Goal: Task Accomplishment & Management: Use online tool/utility

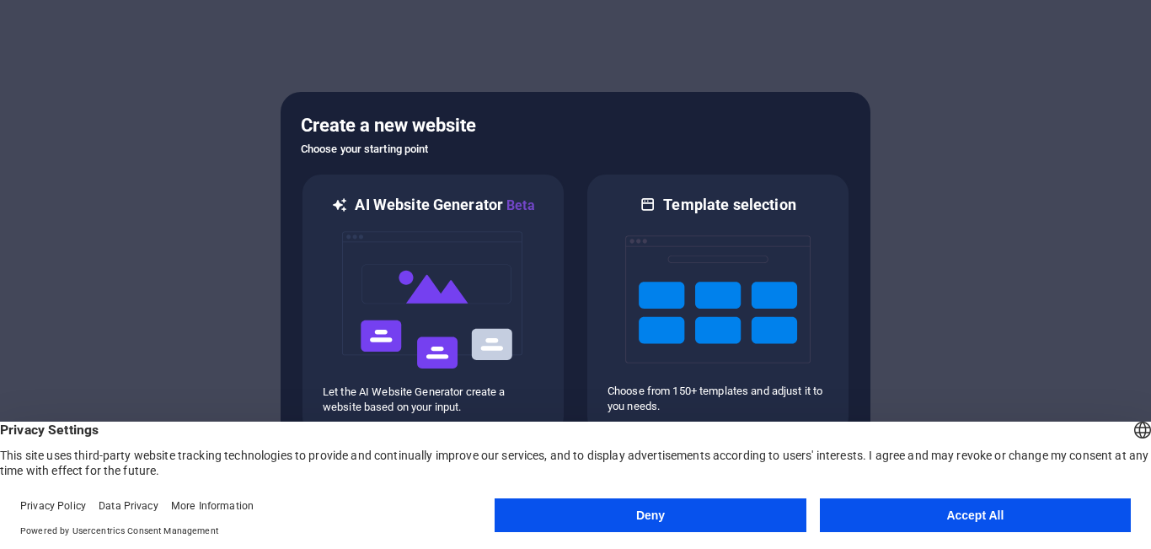
click at [983, 510] on button "Accept All" at bounding box center [975, 515] width 311 height 34
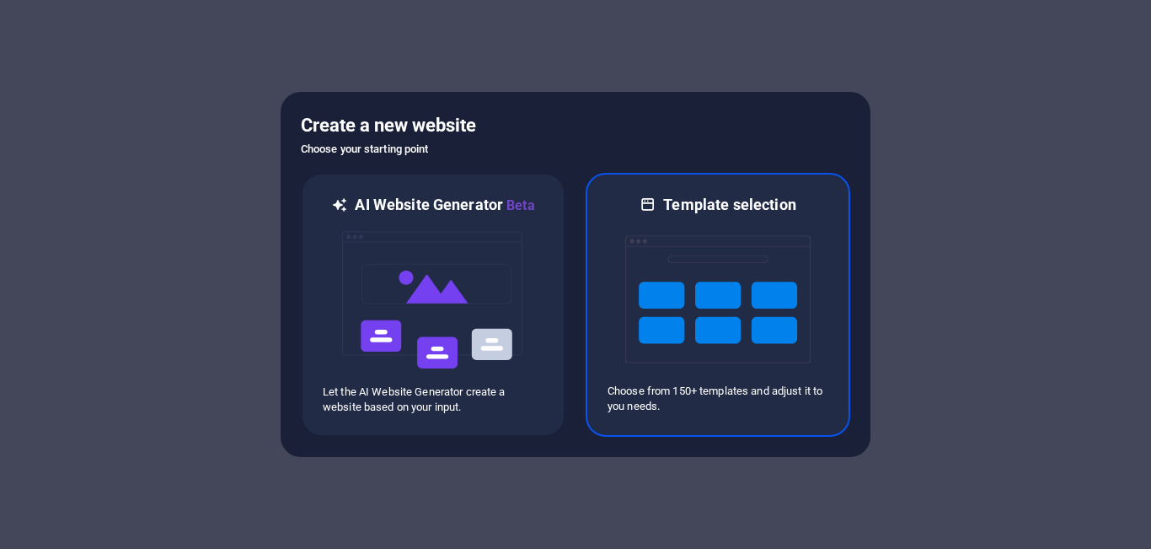
click at [753, 321] on img at bounding box center [717, 299] width 185 height 169
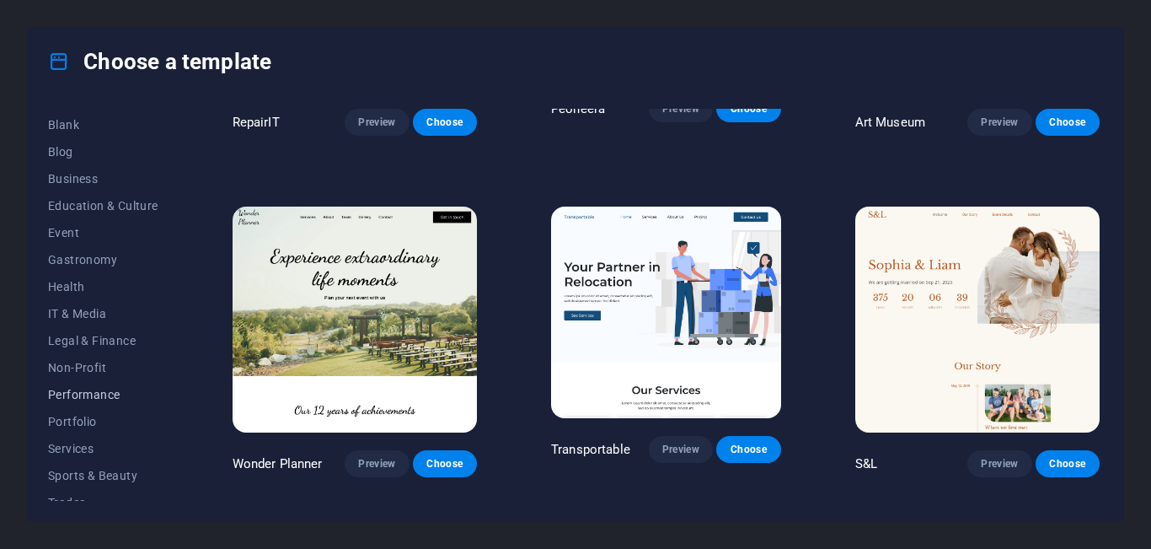
scroll to position [282, 0]
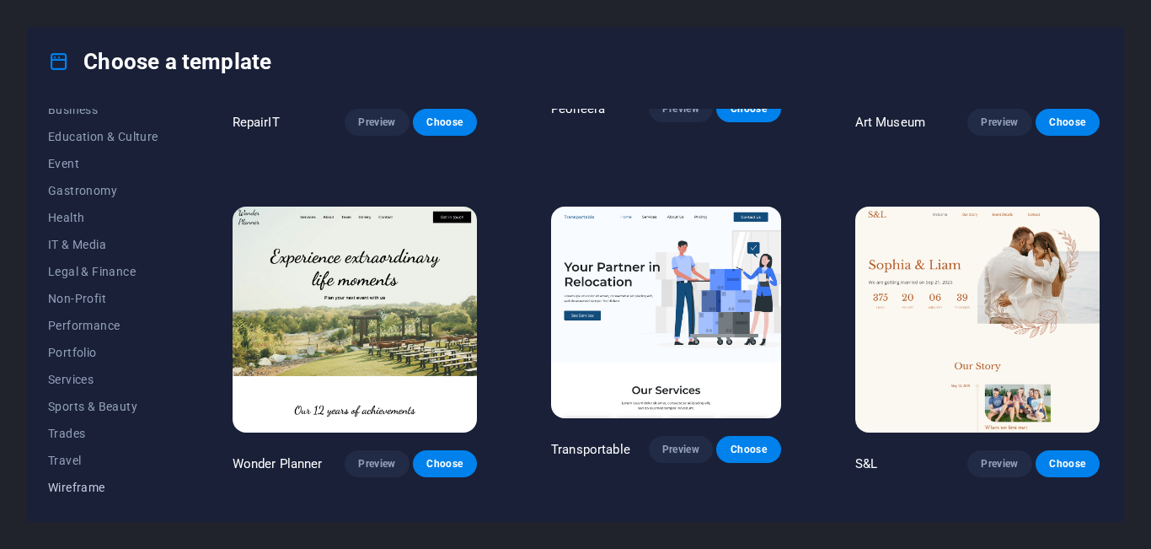
click at [88, 486] on span "Wireframe" at bounding box center [103, 486] width 110 height 13
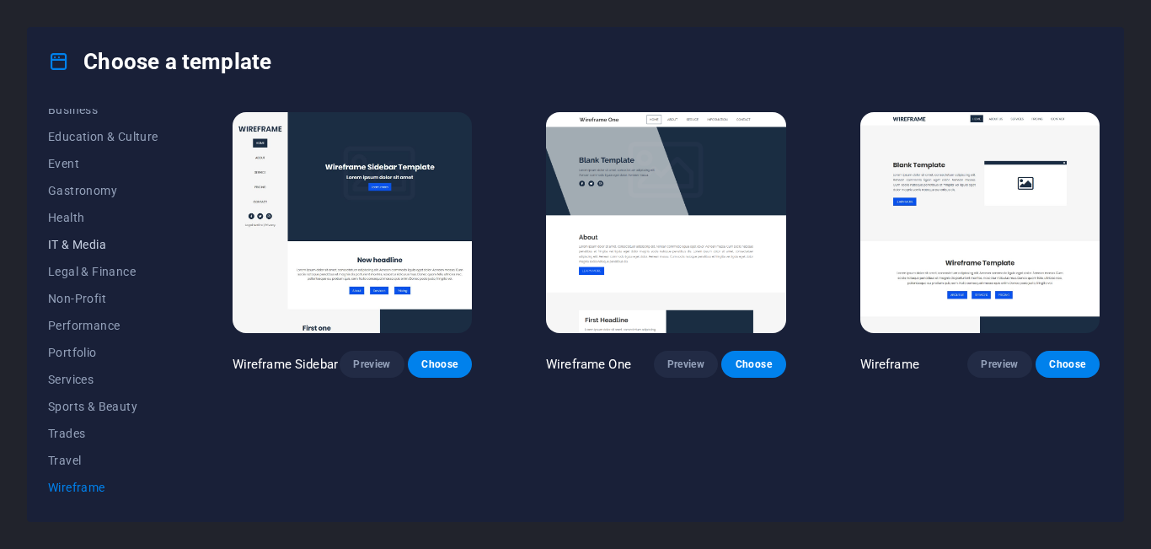
click at [91, 240] on span "IT & Media" at bounding box center [103, 244] width 110 height 13
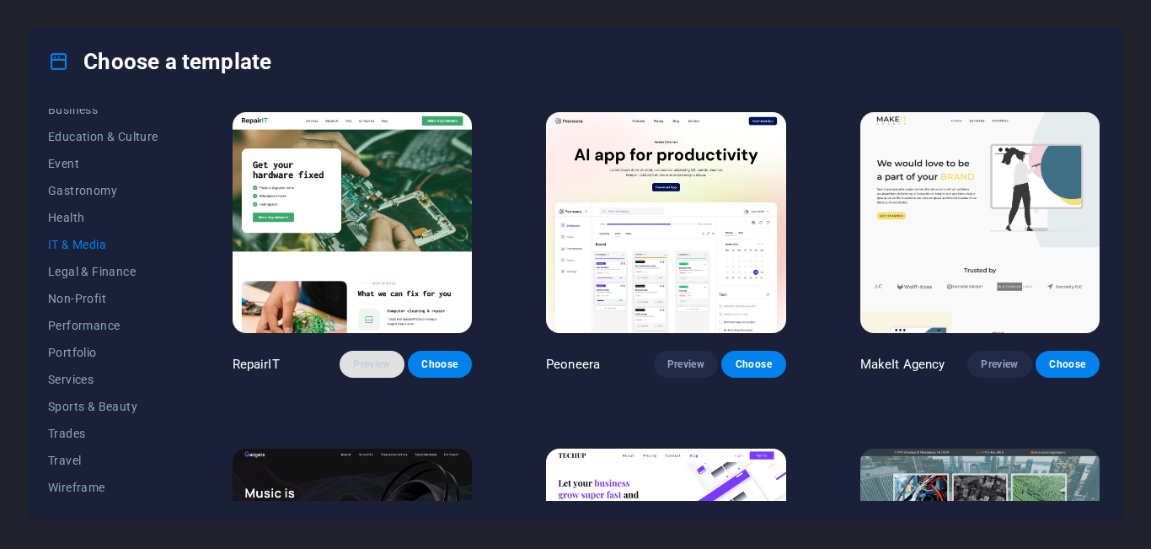
click at [365, 359] on span "Preview" at bounding box center [371, 363] width 37 height 13
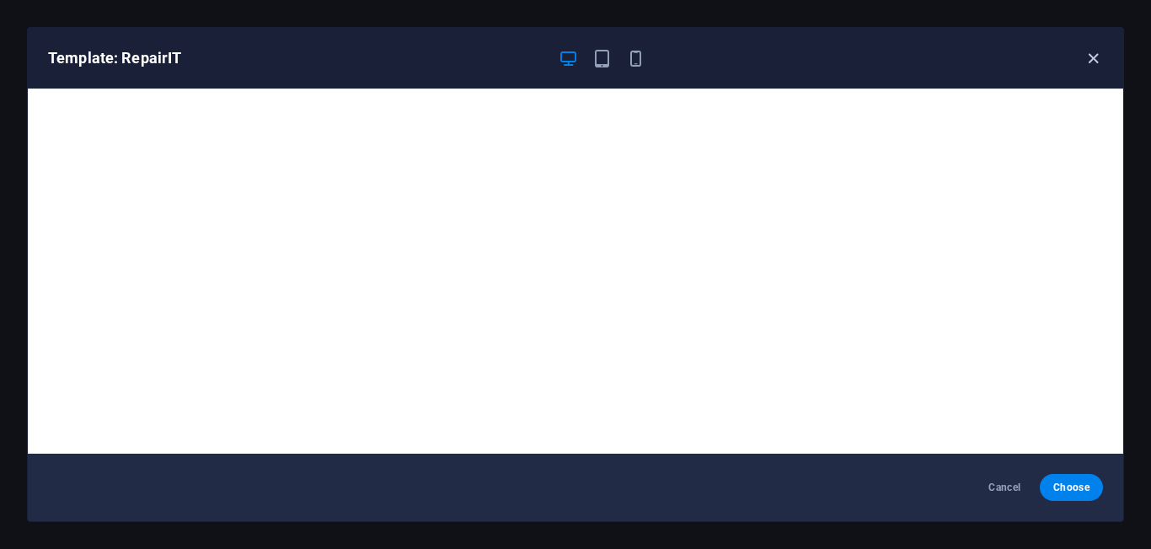
click at [1091, 56] on icon "button" at bounding box center [1093, 58] width 19 height 19
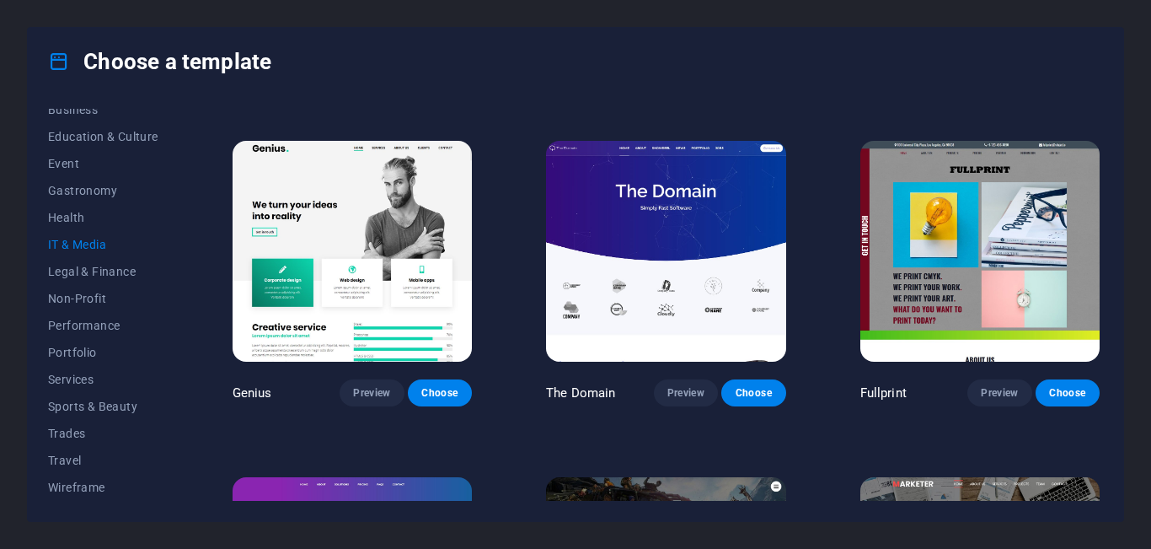
scroll to position [641, 0]
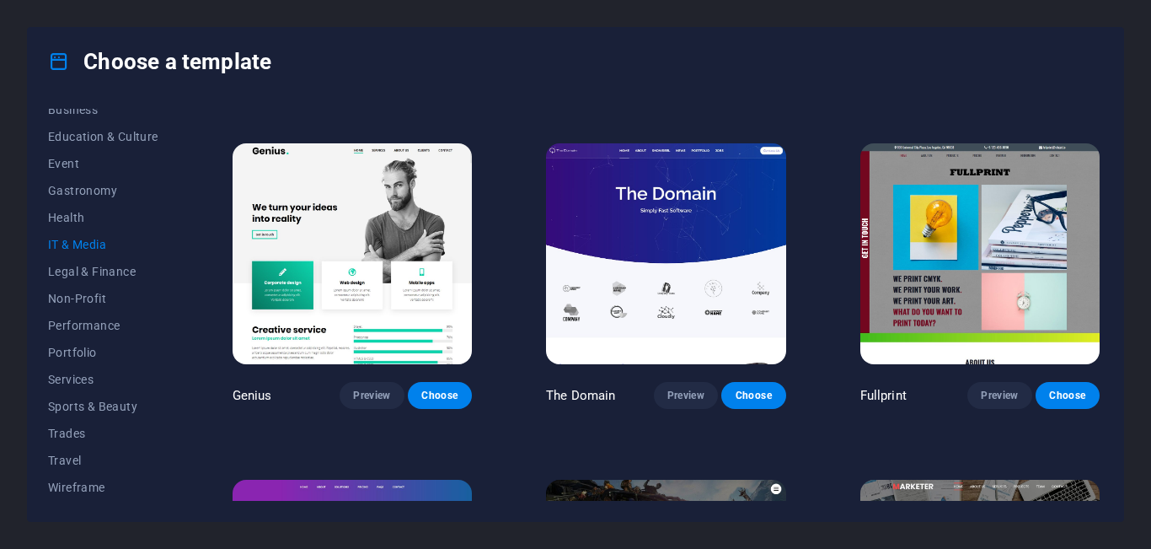
click at [727, 184] on img at bounding box center [665, 253] width 239 height 221
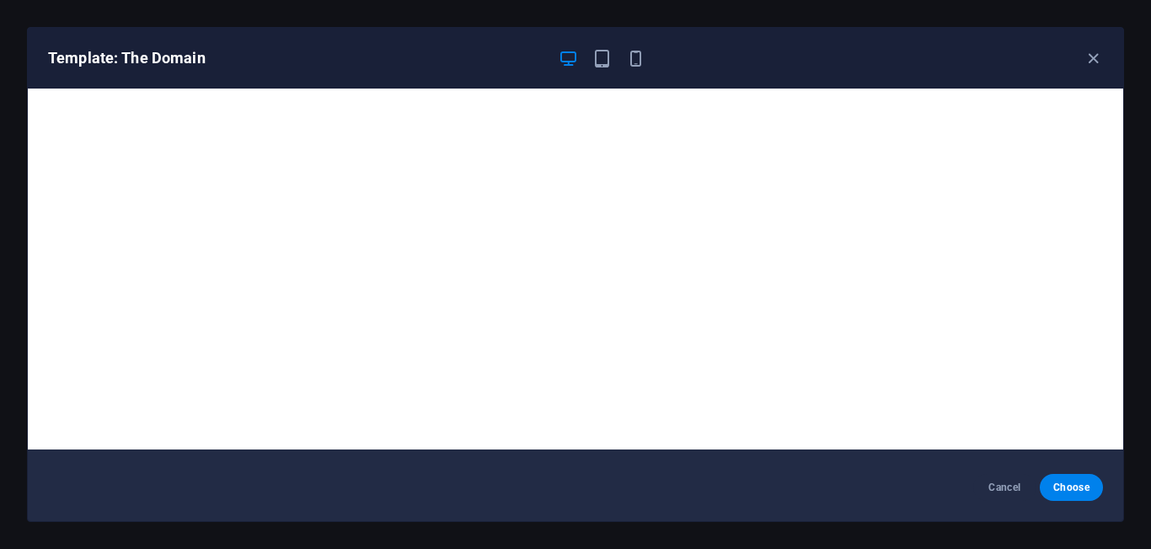
scroll to position [0, 0]
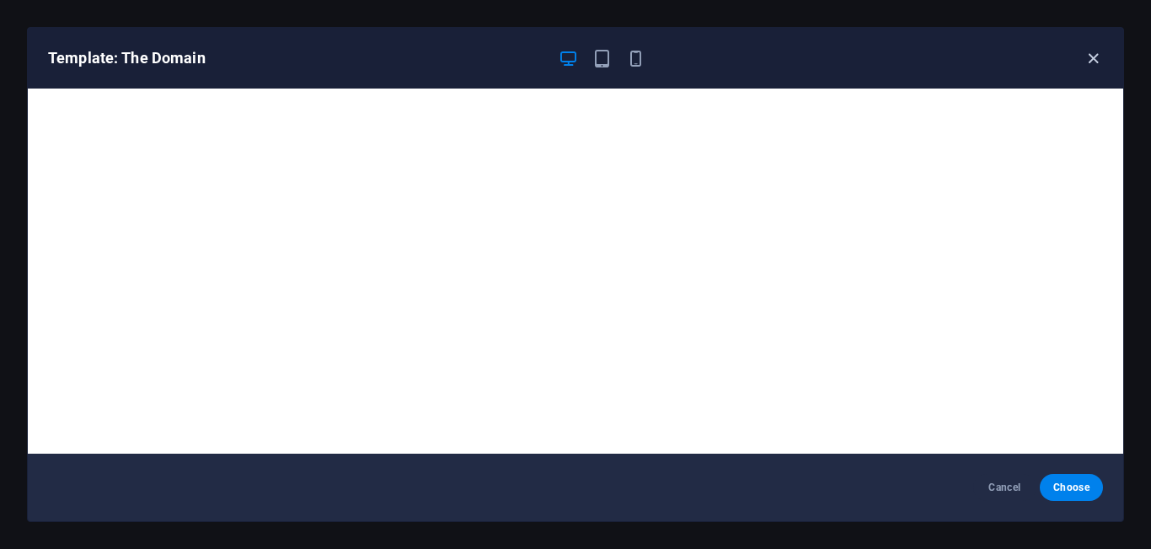
click at [1092, 58] on icon "button" at bounding box center [1093, 58] width 19 height 19
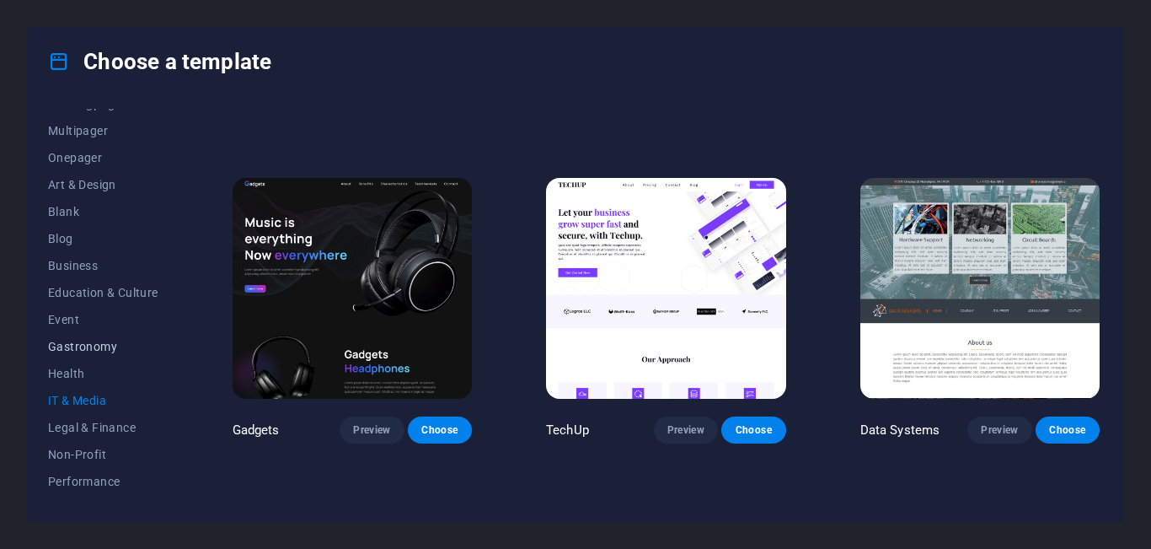
scroll to position [126, 0]
click at [65, 208] on span "Blank" at bounding box center [103, 212] width 110 height 13
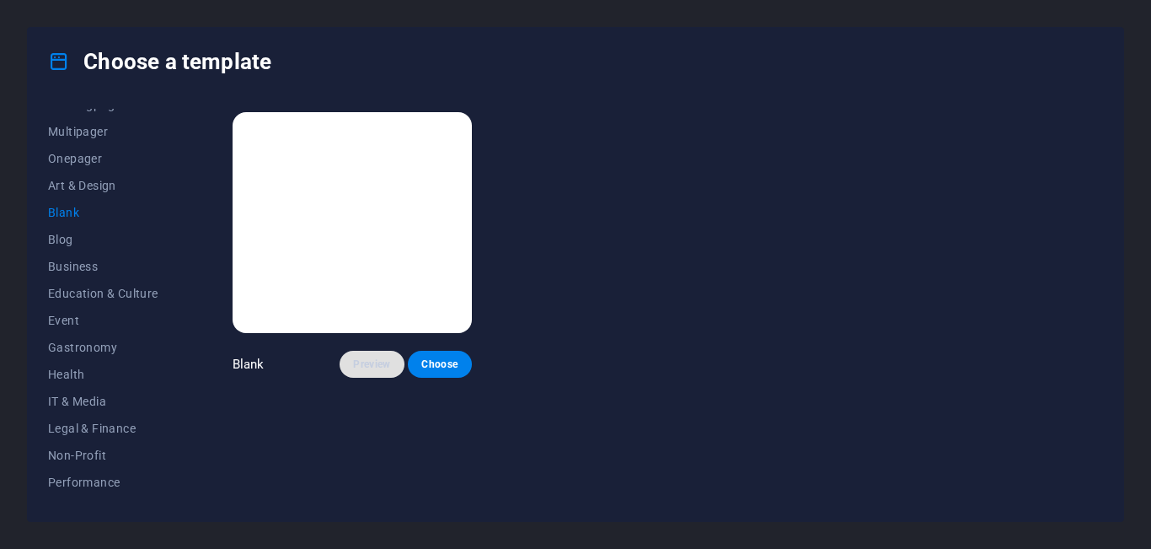
click at [355, 362] on span "Preview" at bounding box center [371, 363] width 37 height 13
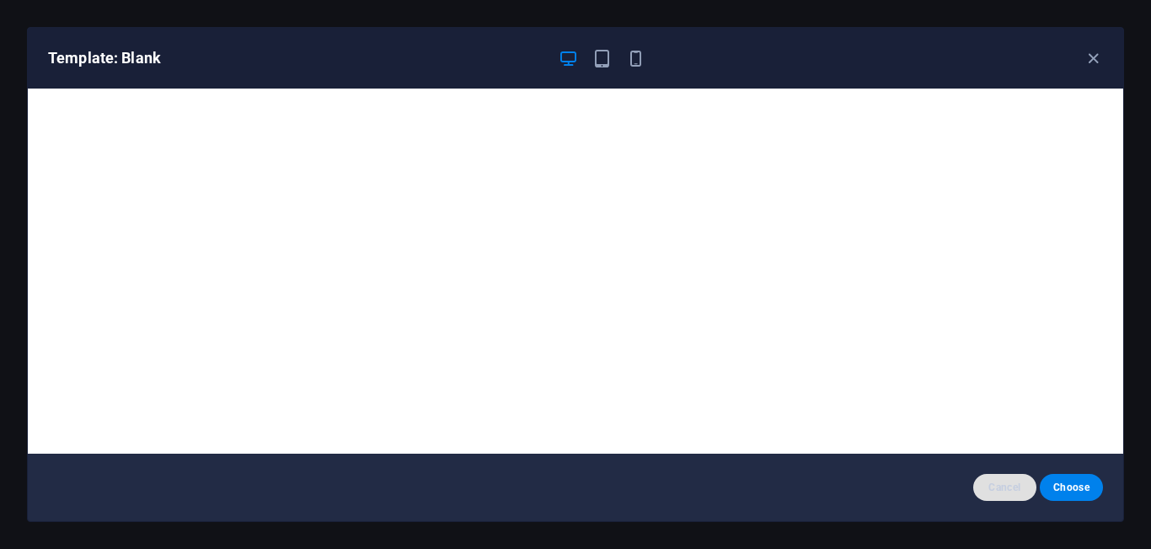
click at [1005, 487] on span "Cancel" at bounding box center [1005, 486] width 36 height 13
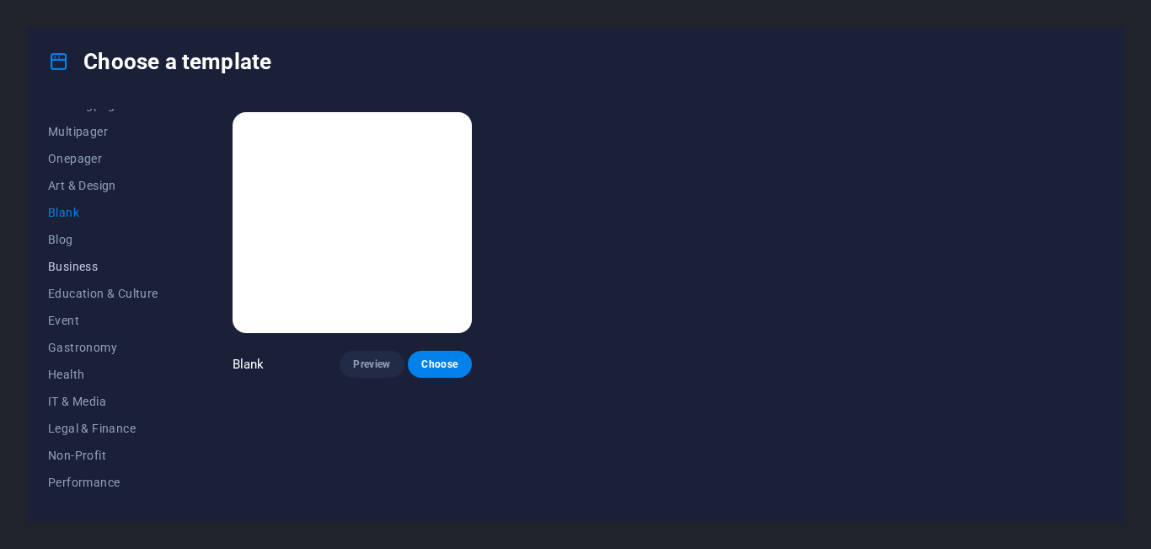
click at [58, 266] on span "Business" at bounding box center [103, 266] width 110 height 13
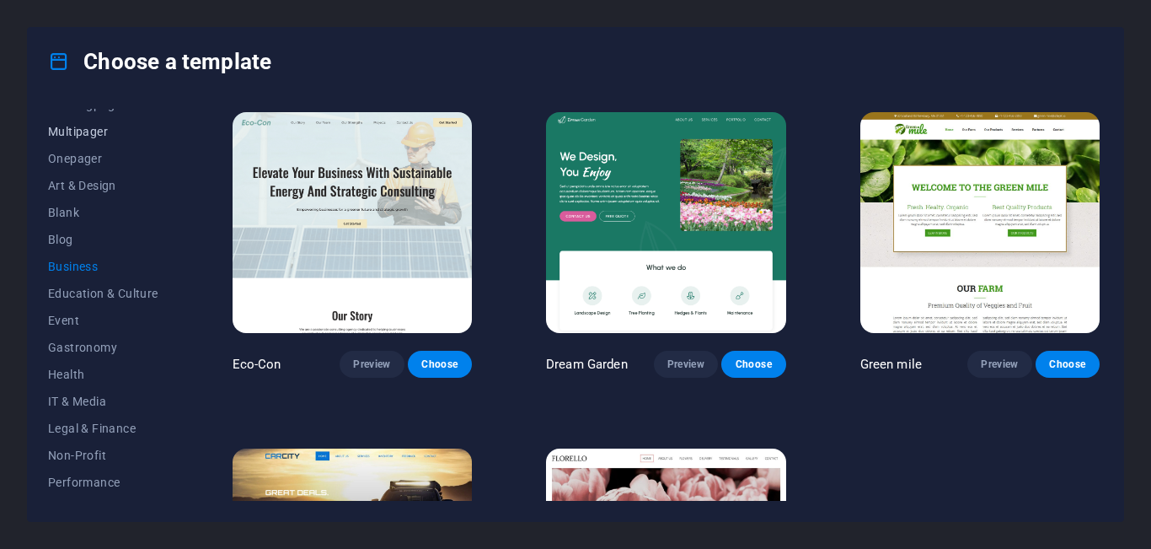
click at [76, 135] on span "Multipager" at bounding box center [103, 131] width 110 height 13
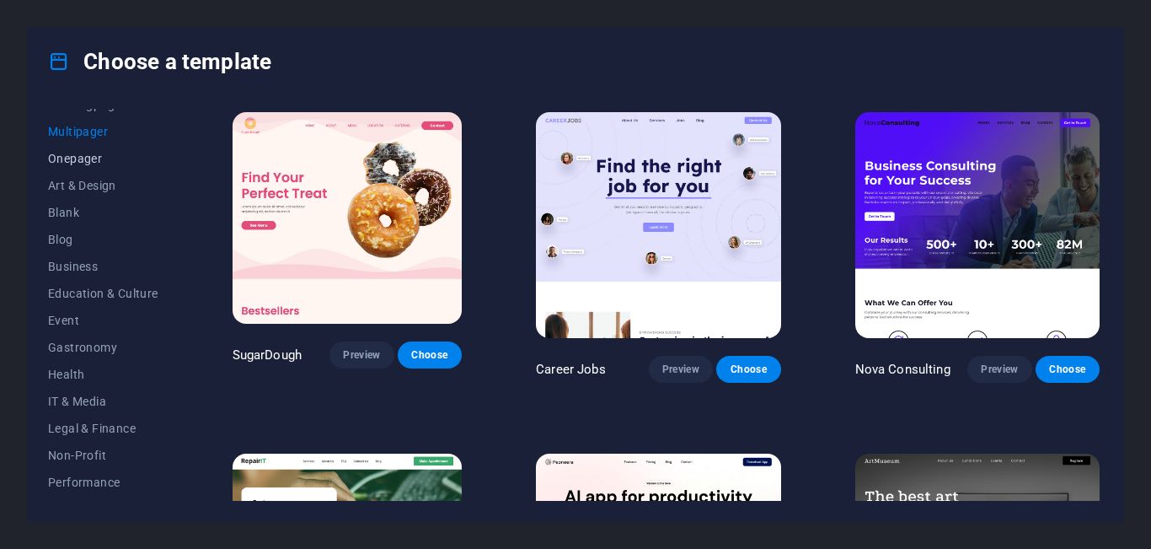
click at [70, 152] on span "Onepager" at bounding box center [103, 158] width 110 height 13
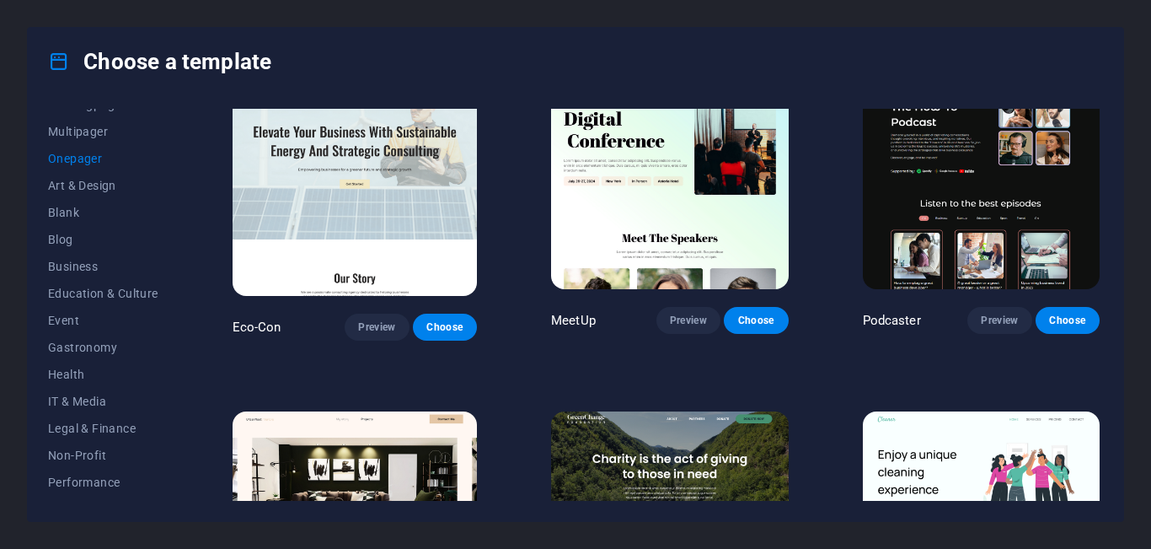
scroll to position [383, 0]
